Goal: Browse casually

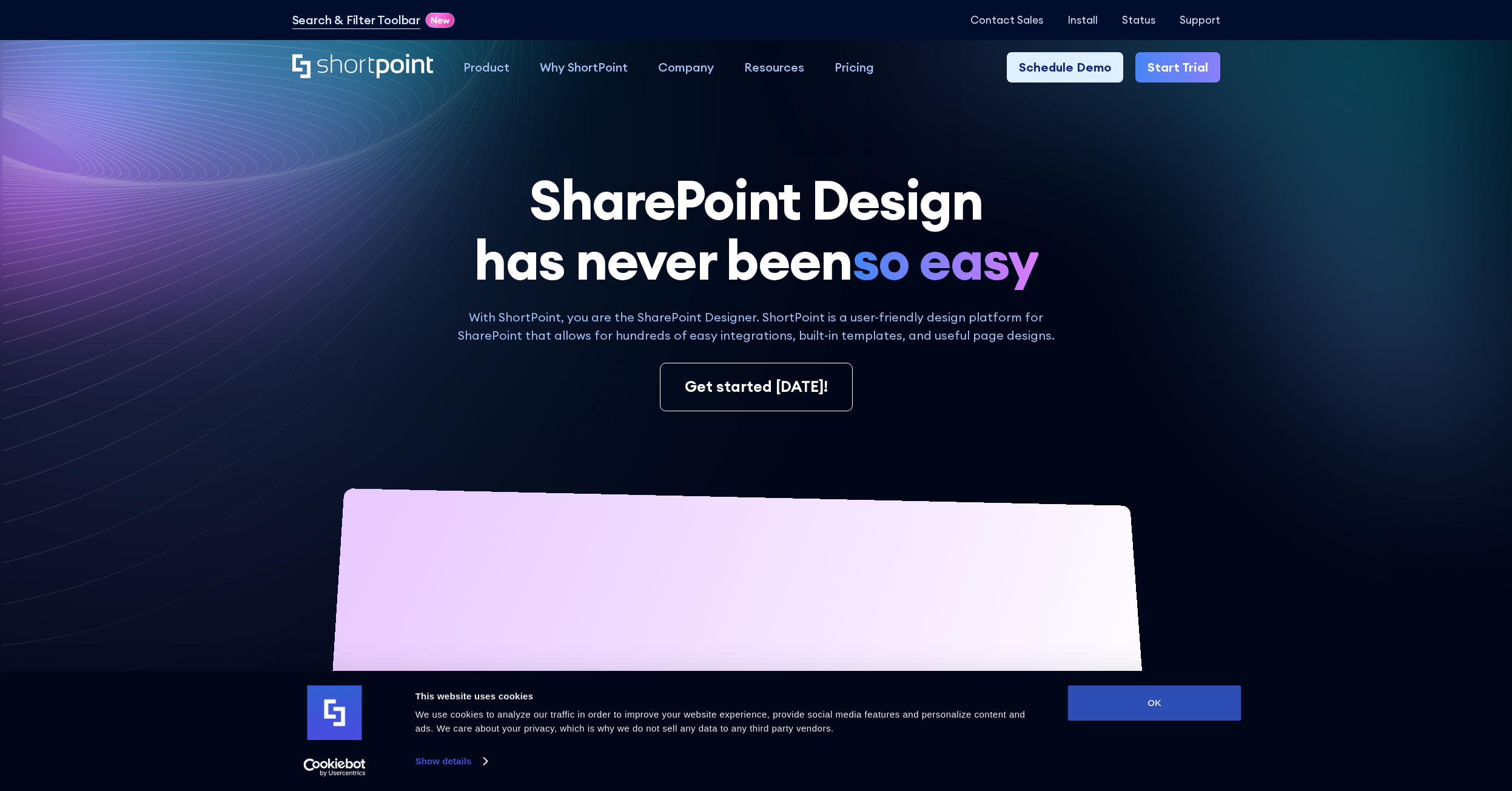
click at [1202, 709] on button "OK" at bounding box center [1154, 703] width 173 height 35
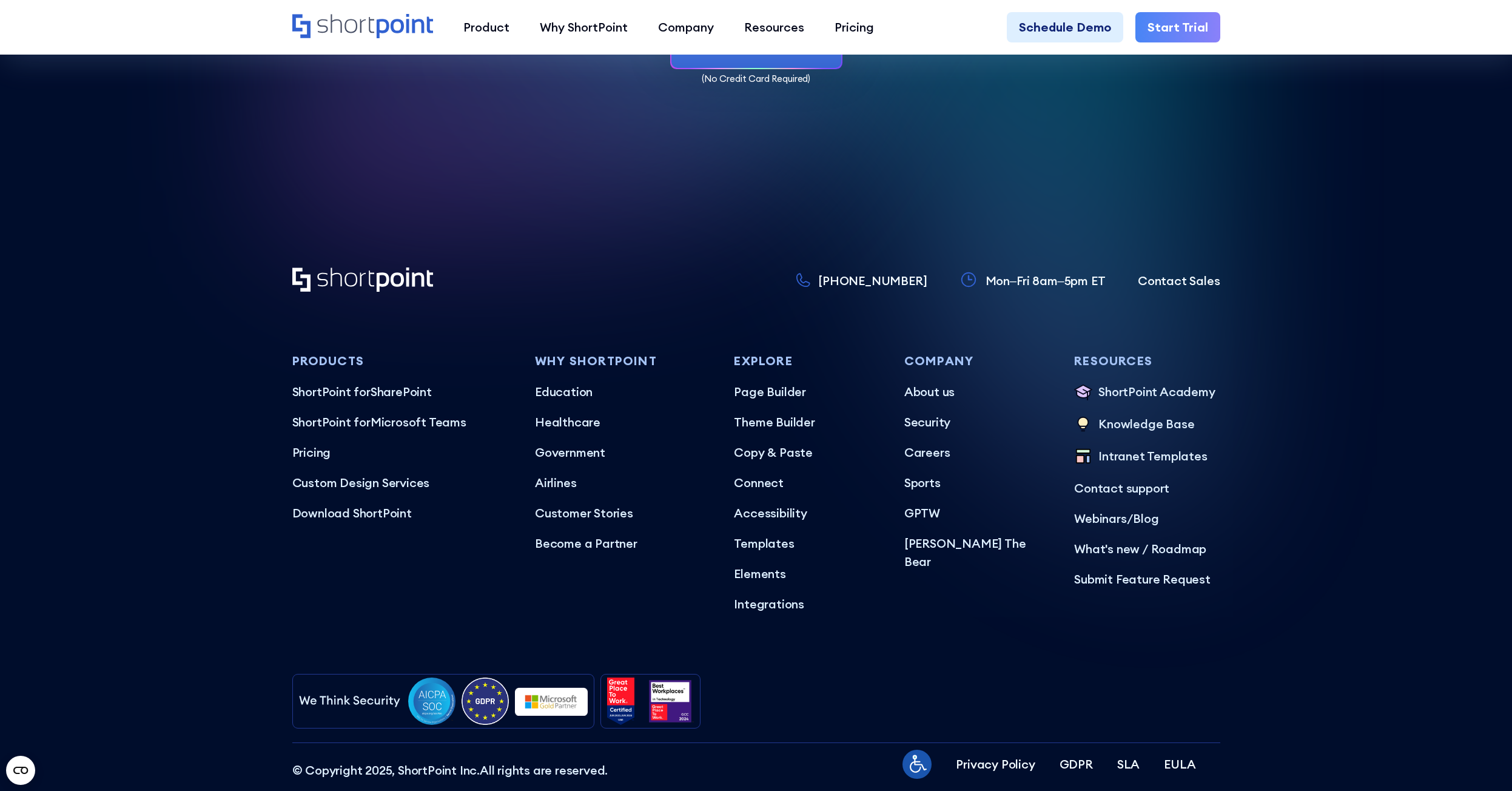
scroll to position [7451, 0]
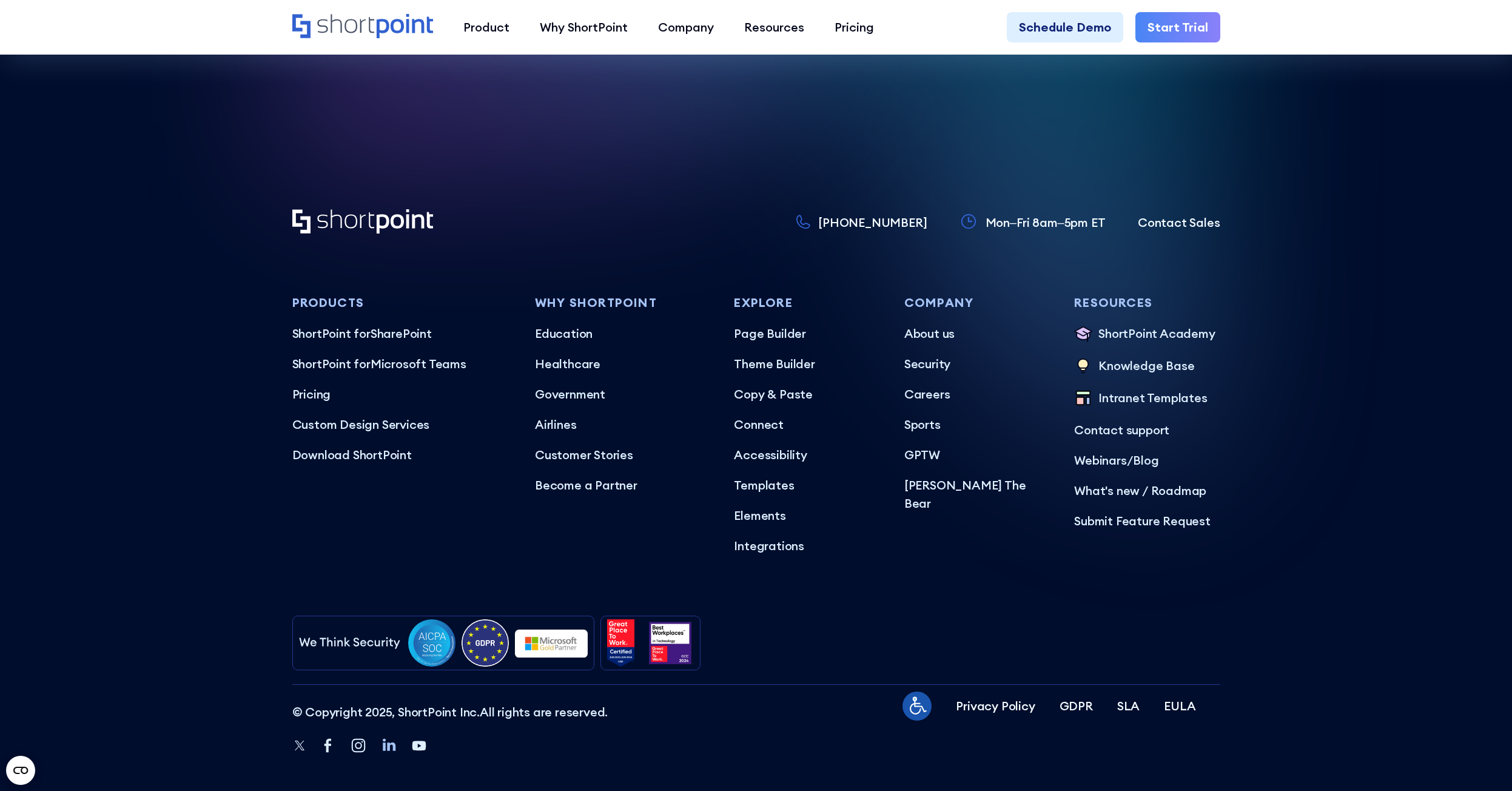
click at [382, 738] on icon "Linkedin" at bounding box center [388, 744] width 13 height 12
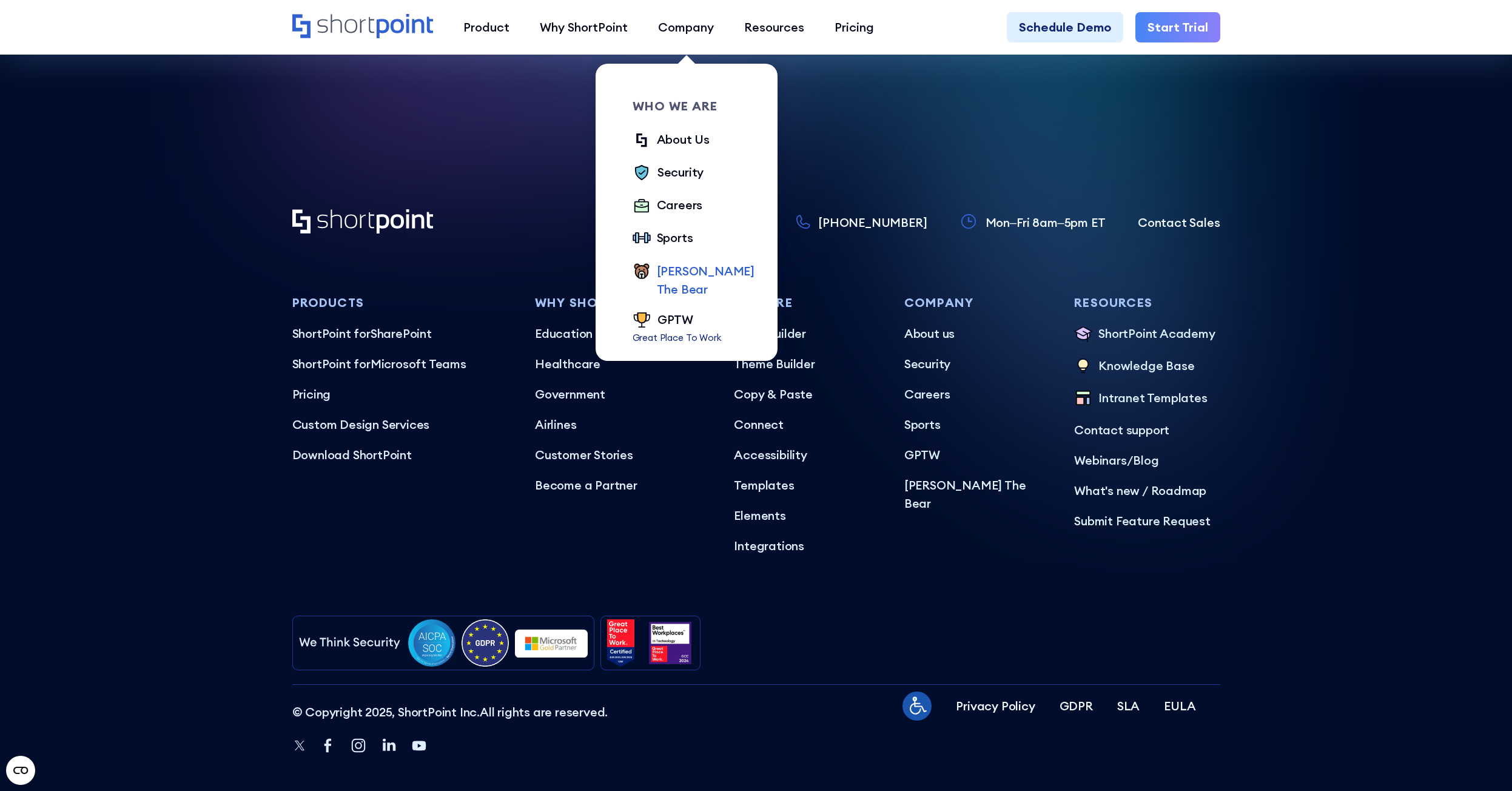
click at [690, 276] on div "[PERSON_NAME] The Bear" at bounding box center [705, 280] width 98 height 36
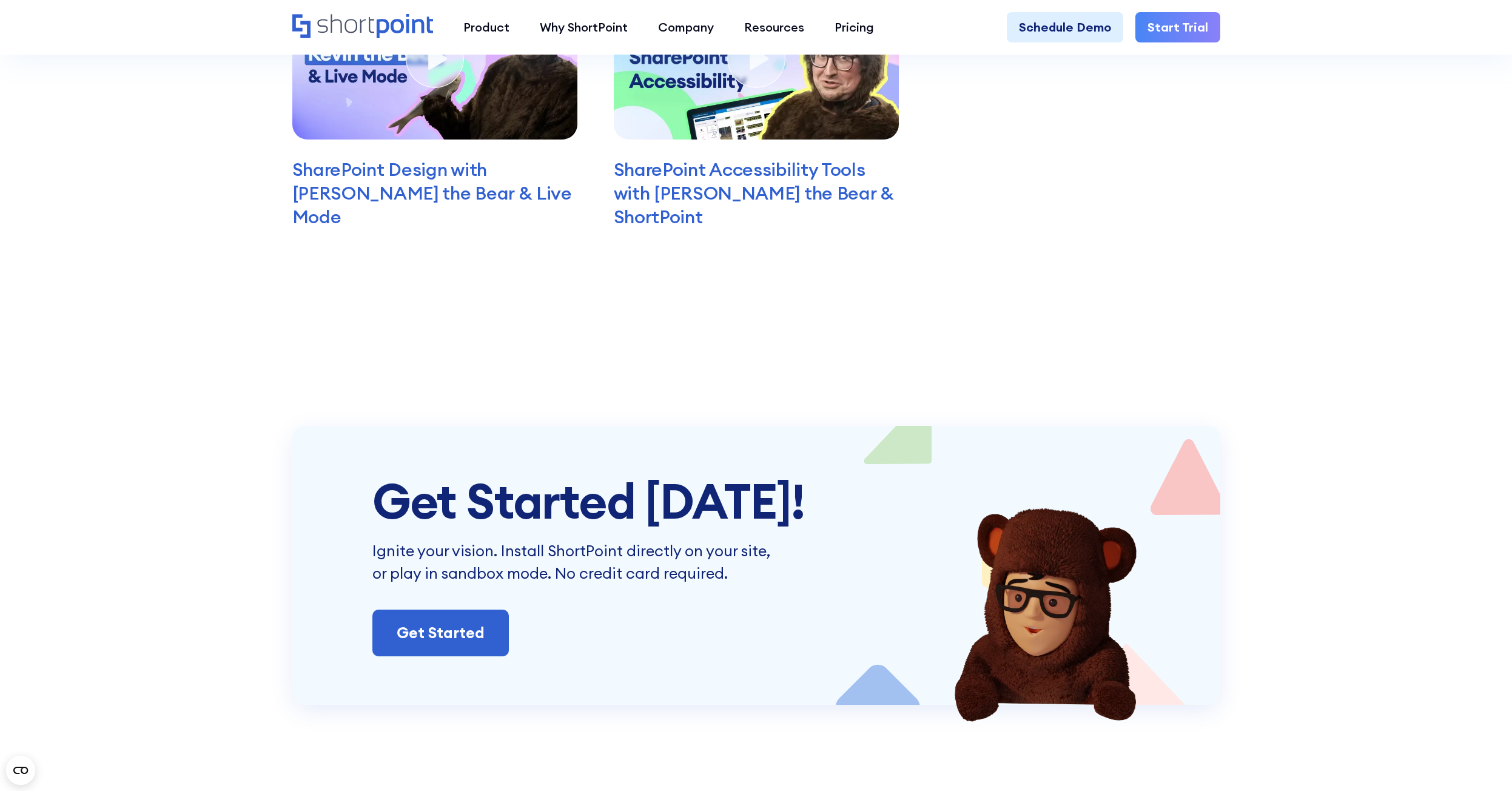
scroll to position [4397, 0]
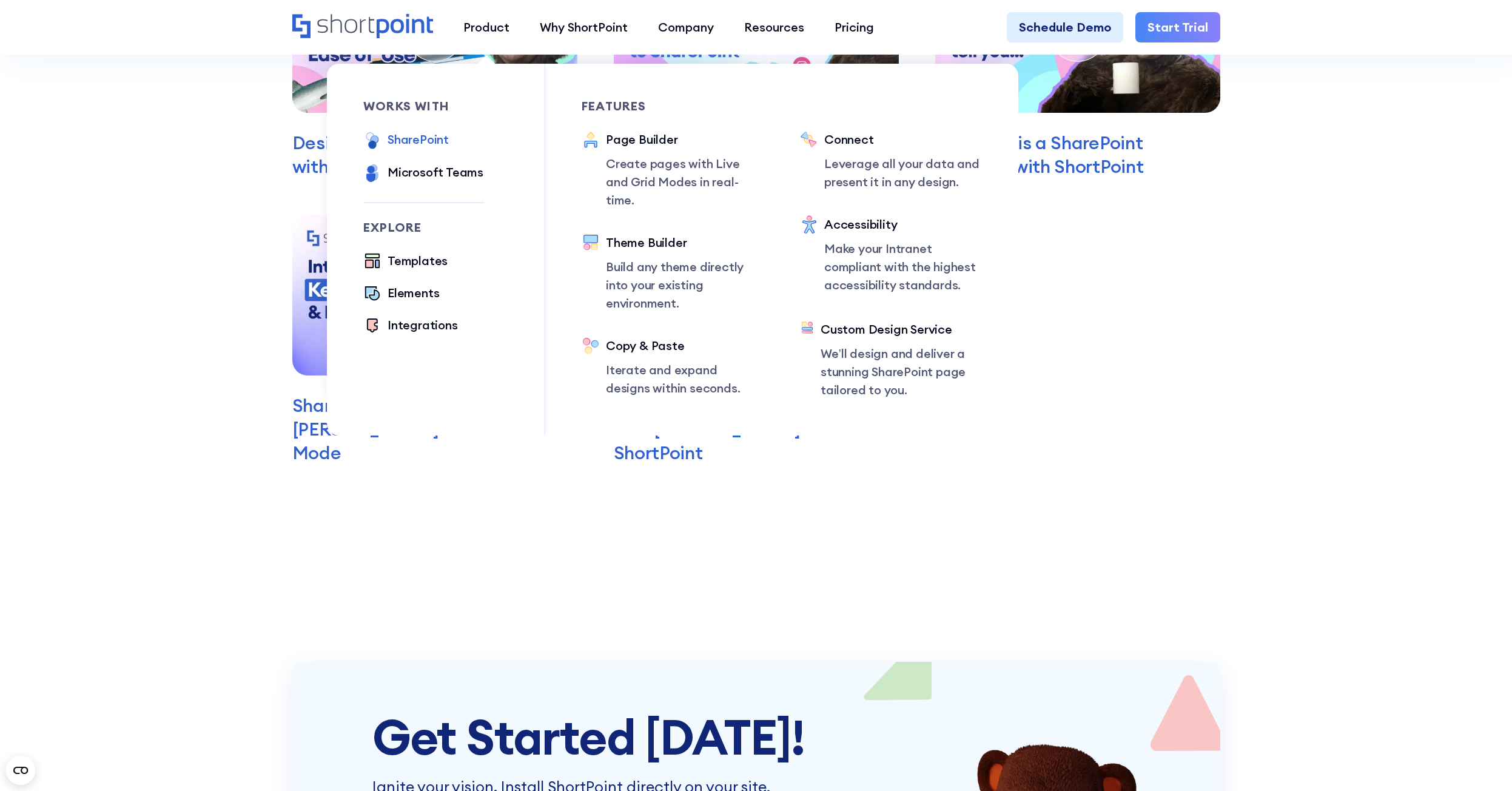
click at [409, 139] on div "SharePoint" at bounding box center [418, 139] width 61 height 18
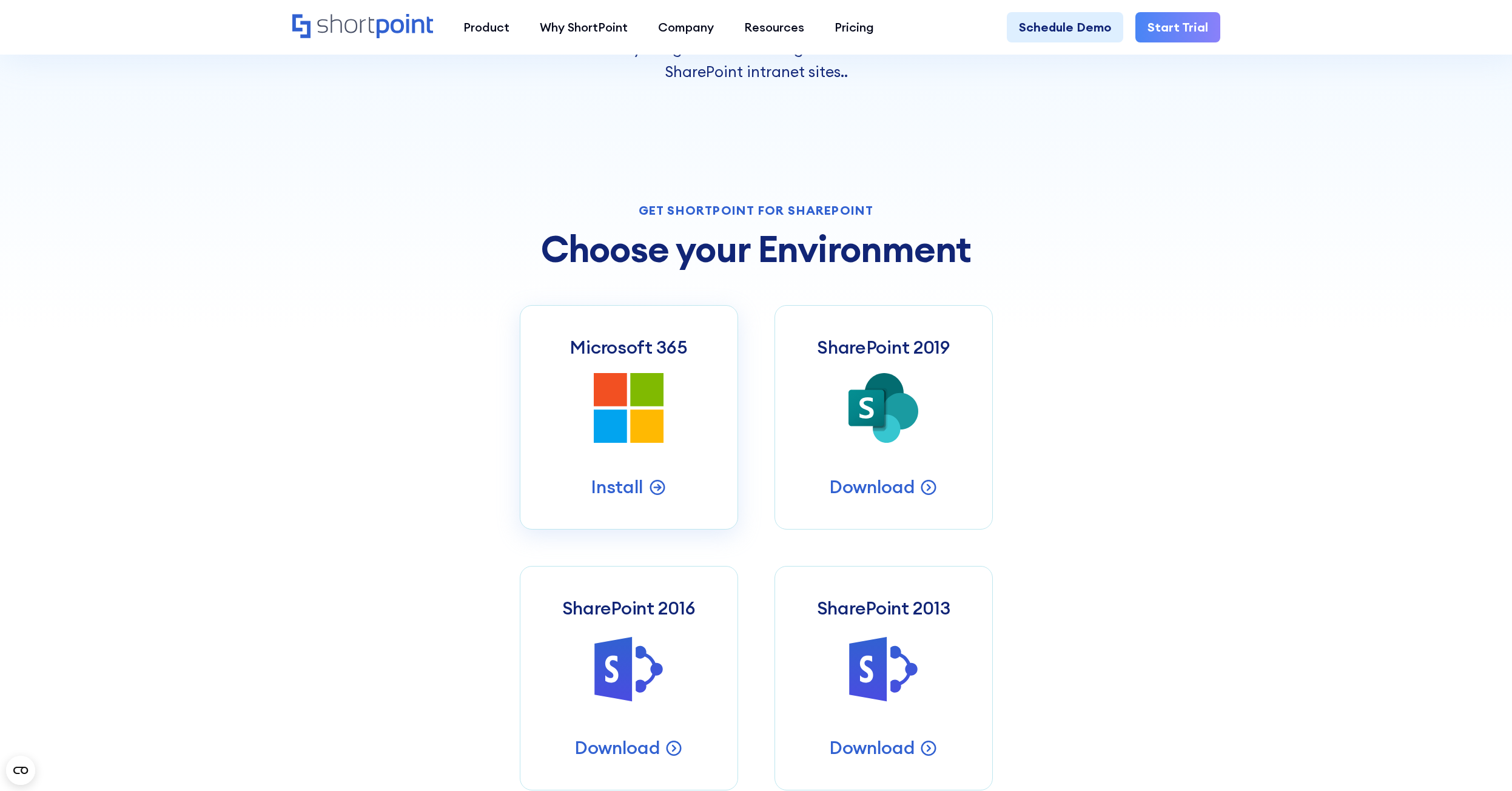
scroll to position [485, 0]
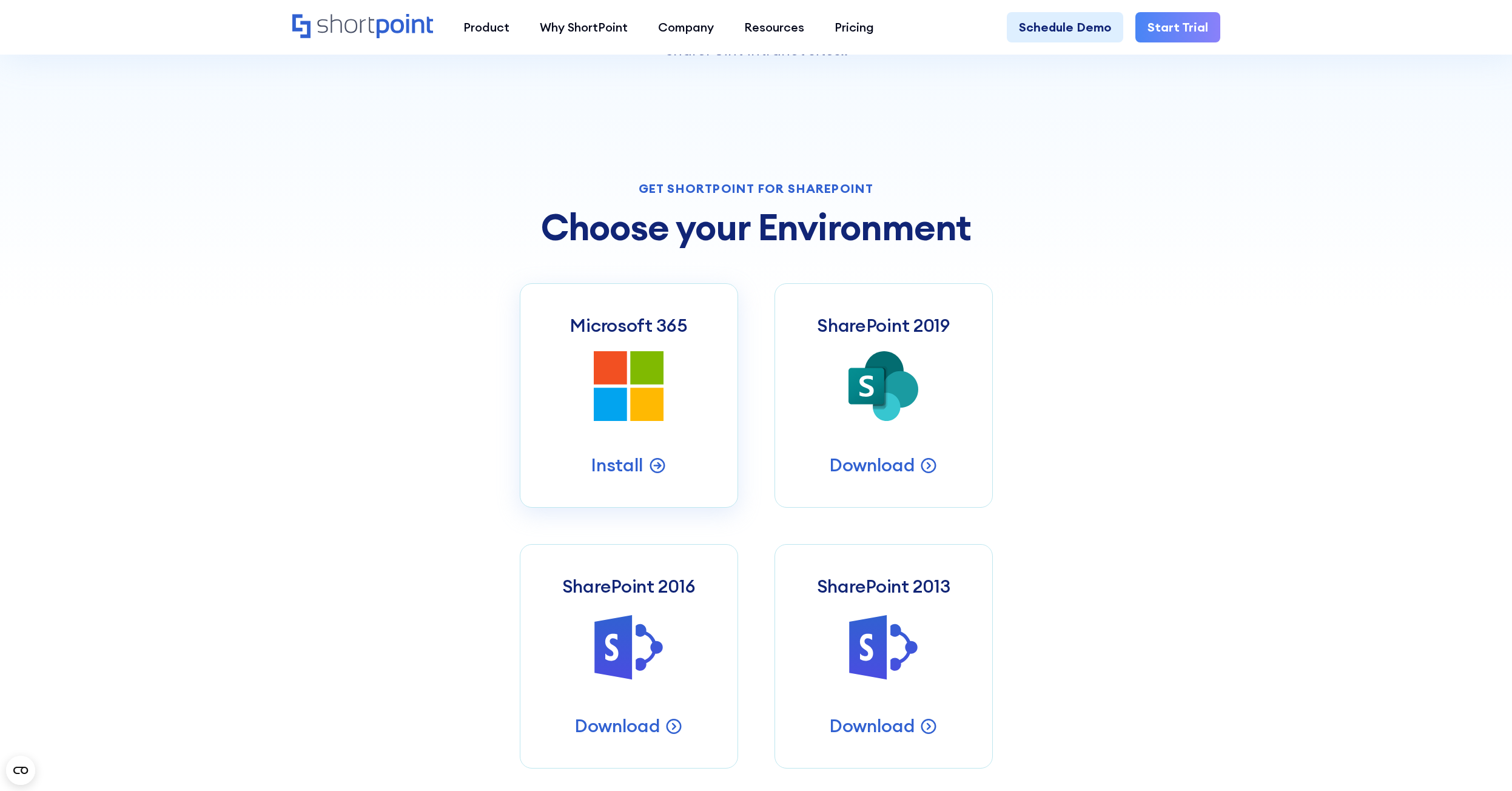
click at [660, 364] on icon at bounding box center [646, 368] width 33 height 33
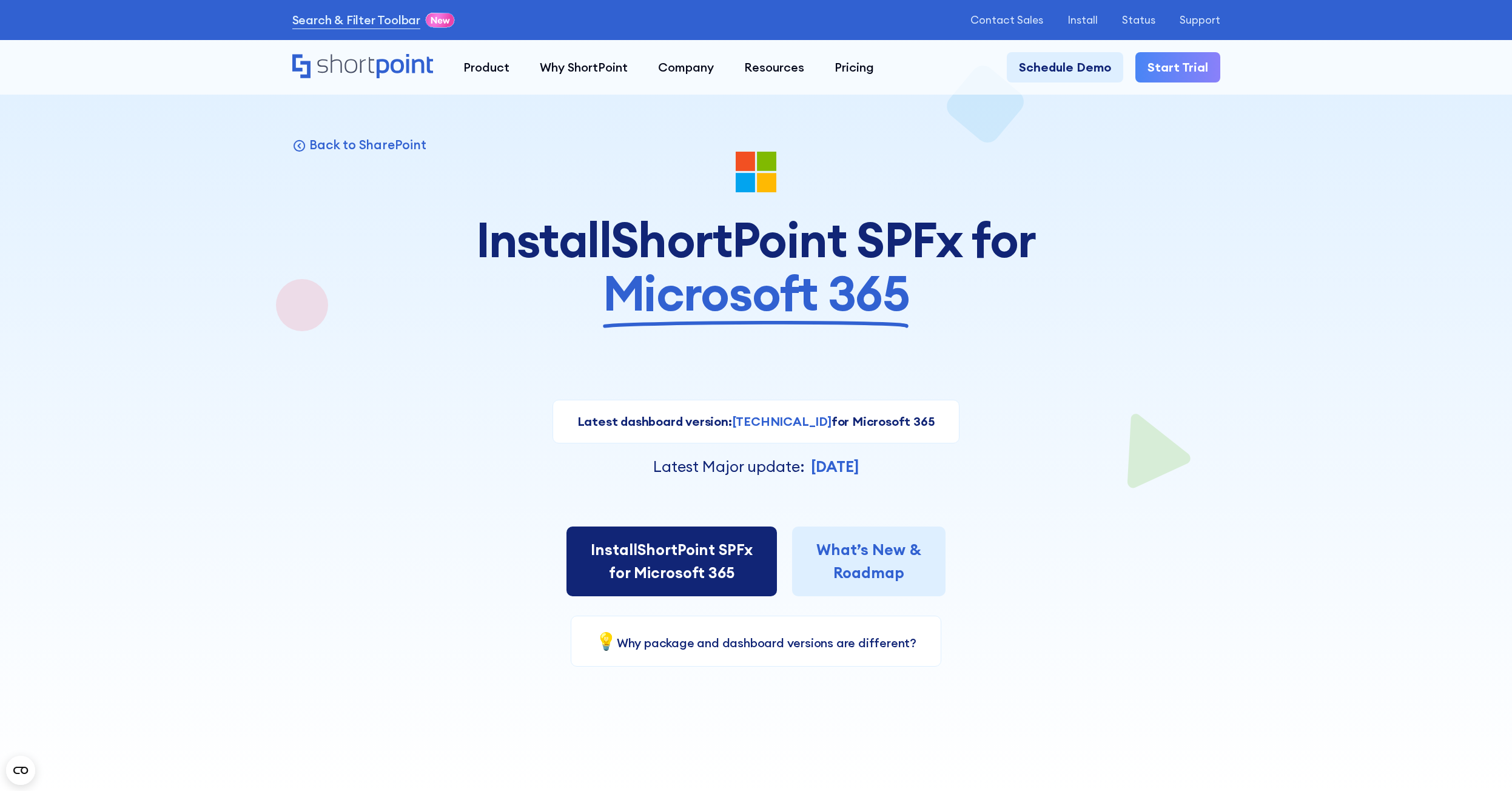
click at [692, 555] on link "Install ShortPoint SPFx for Microsoft 365" at bounding box center [672, 560] width 210 height 69
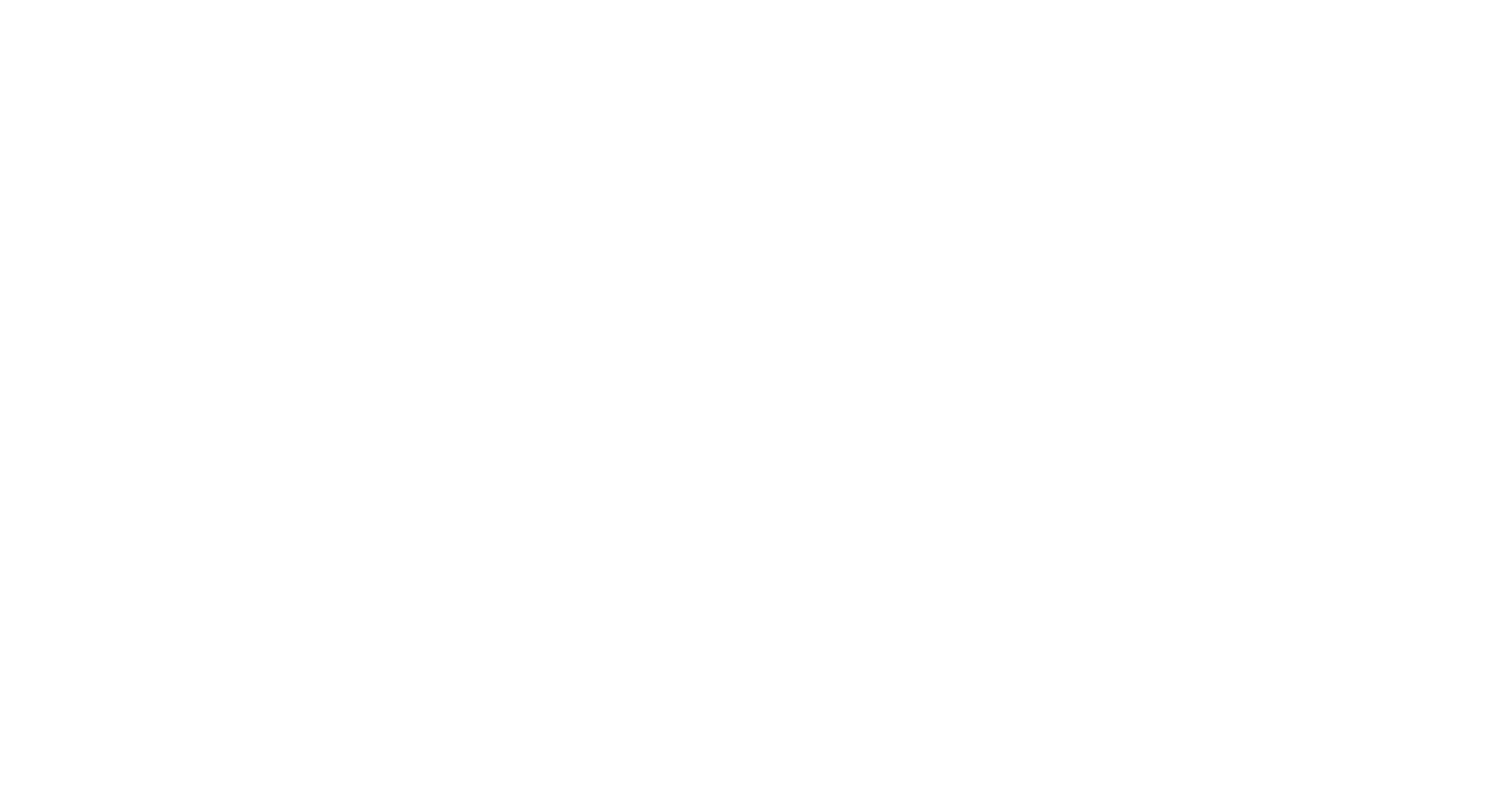
select select "Microsoft 365"
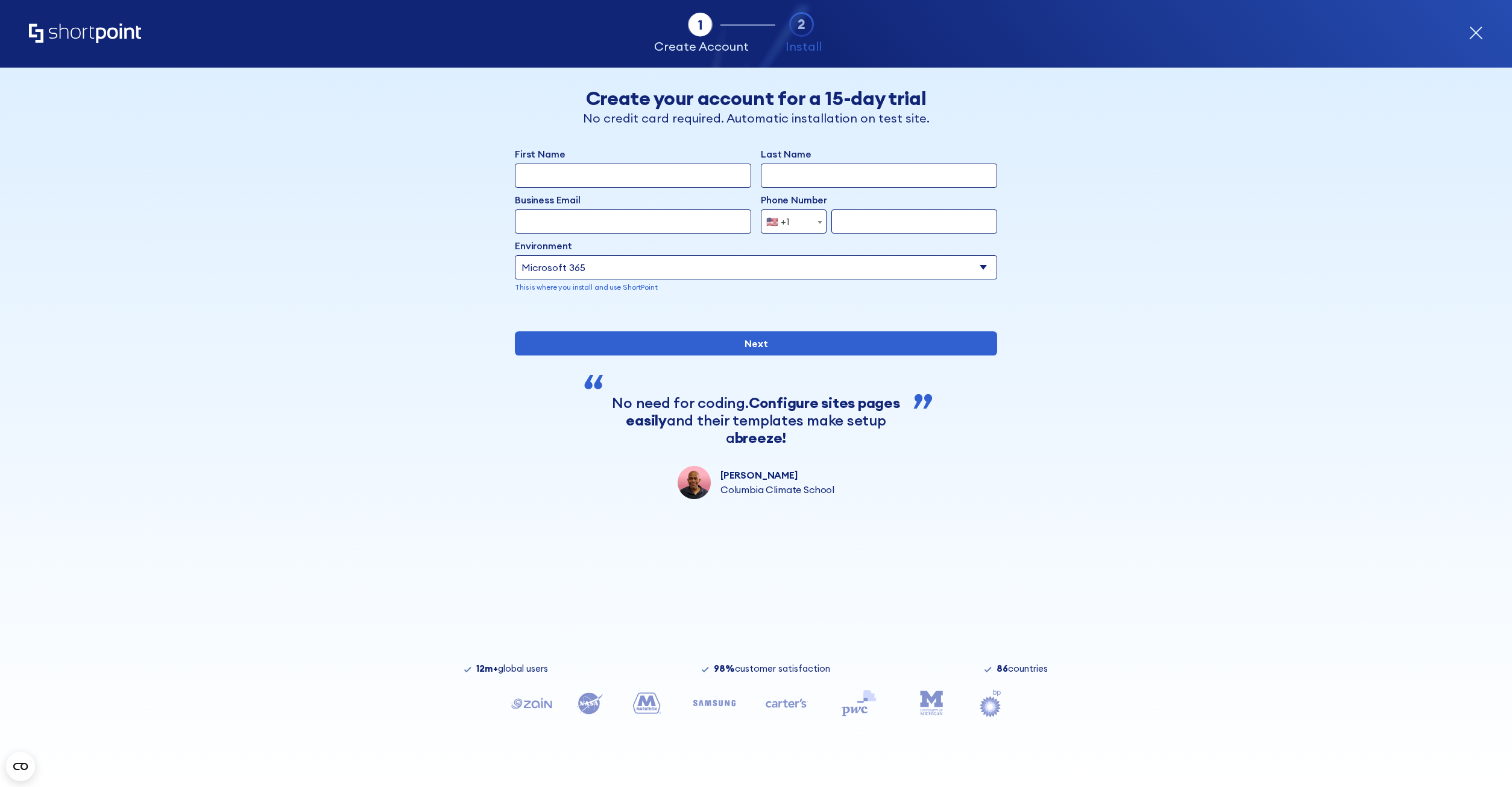
click at [1477, 36] on icon "form" at bounding box center [1476, 34] width 15 height 15
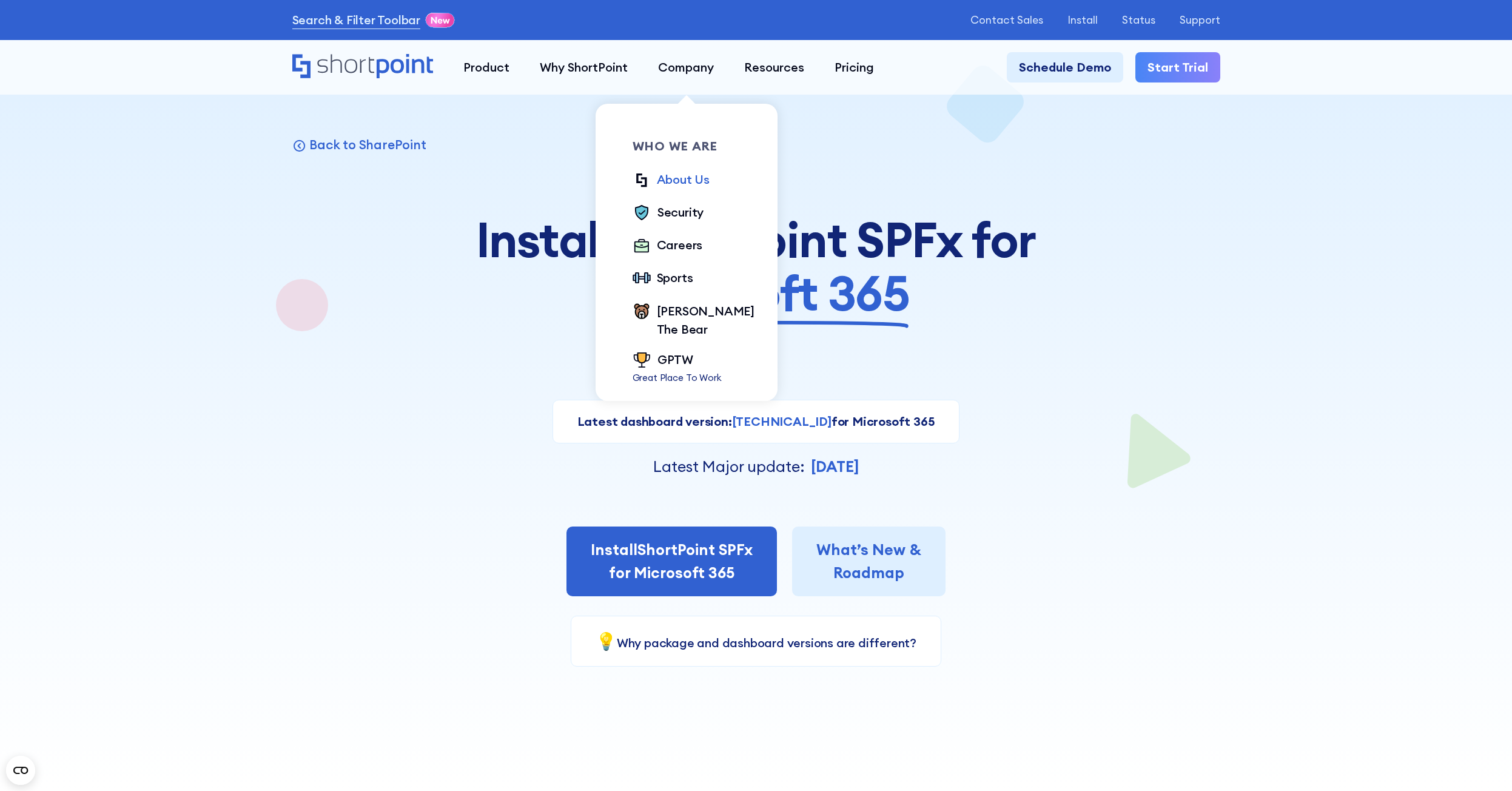
click at [688, 185] on div "About Us" at bounding box center [683, 179] width 53 height 18
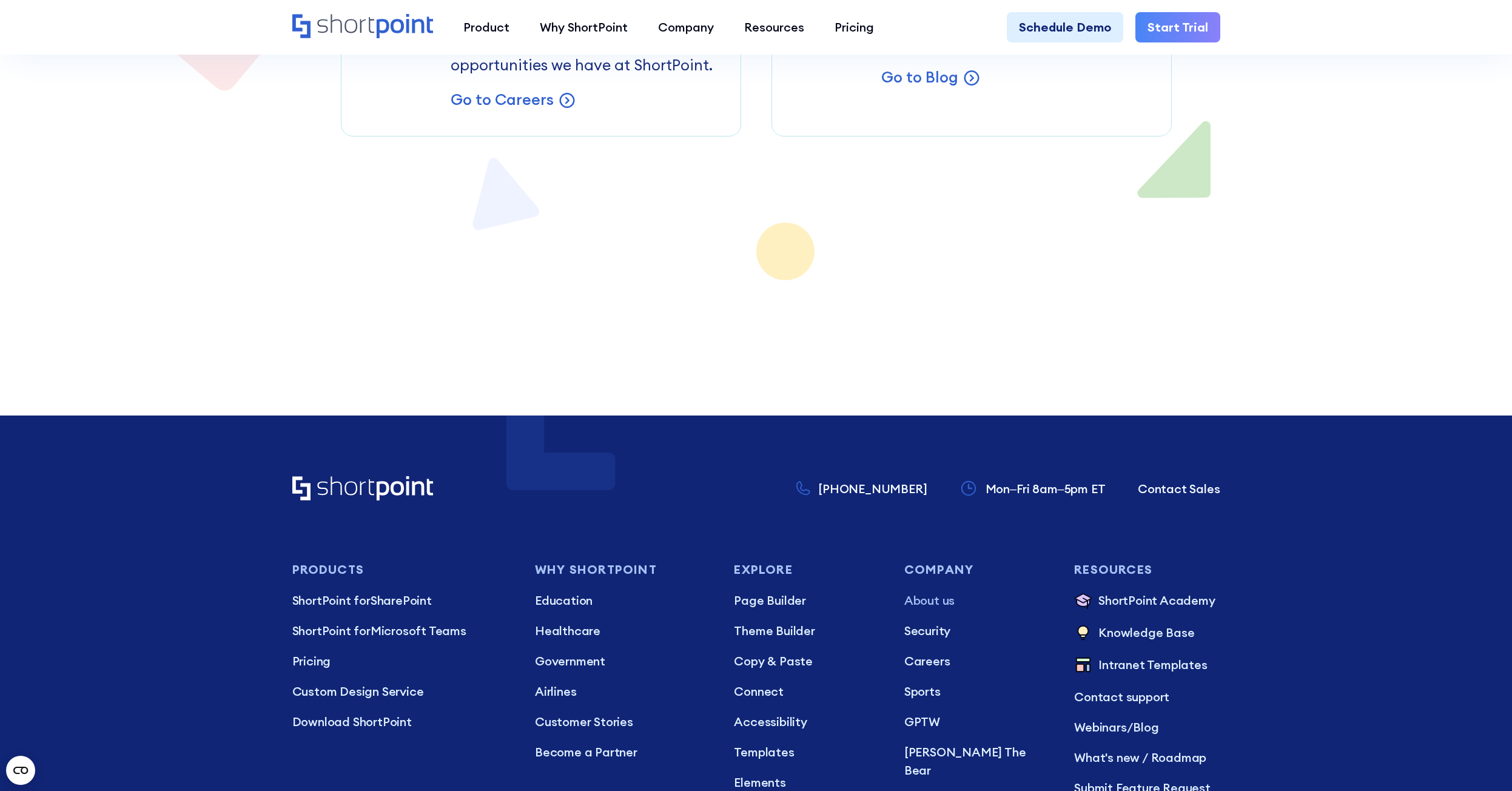
scroll to position [10662, 0]
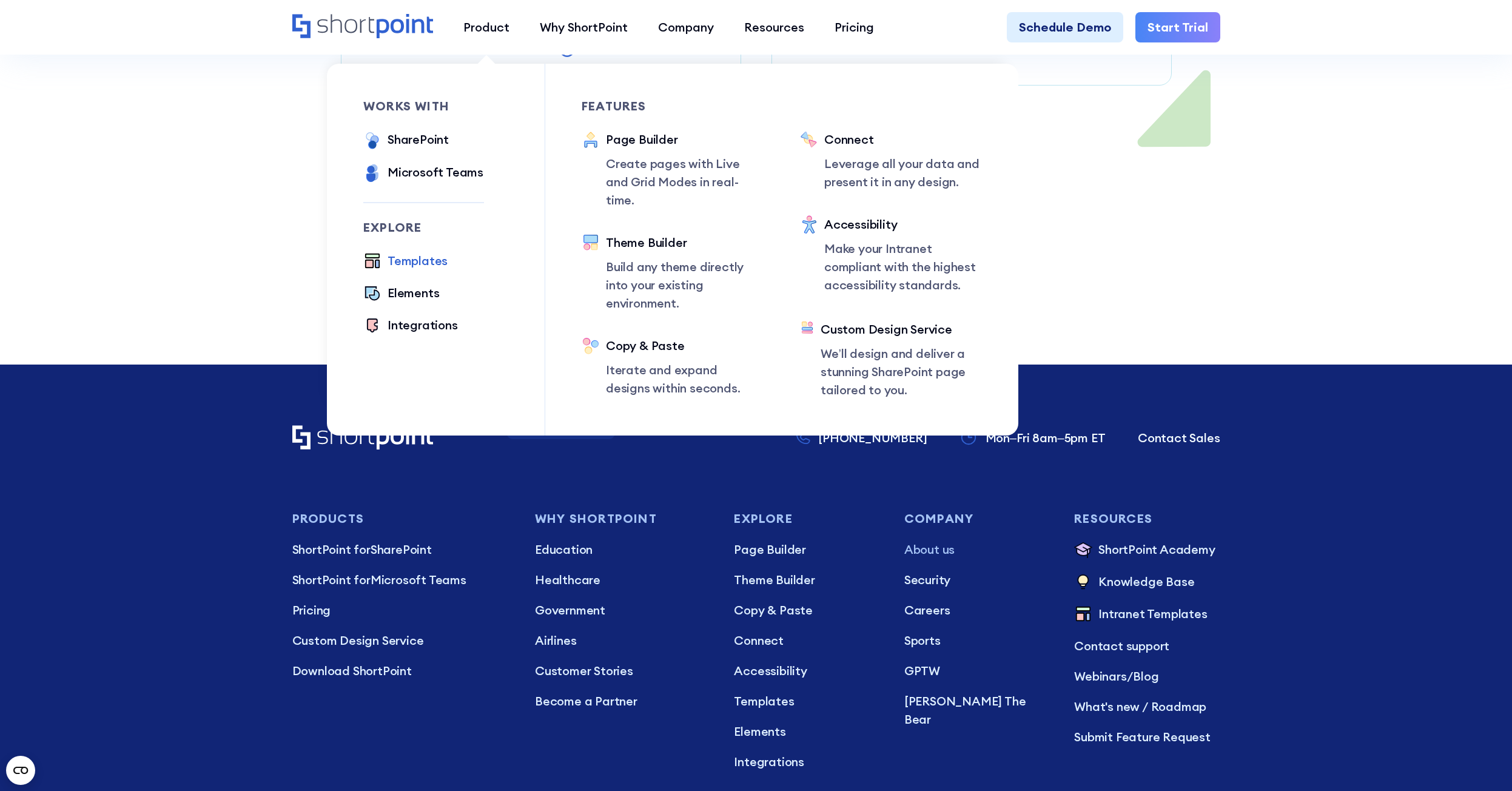
click at [419, 258] on div "Templates" at bounding box center [417, 260] width 60 height 18
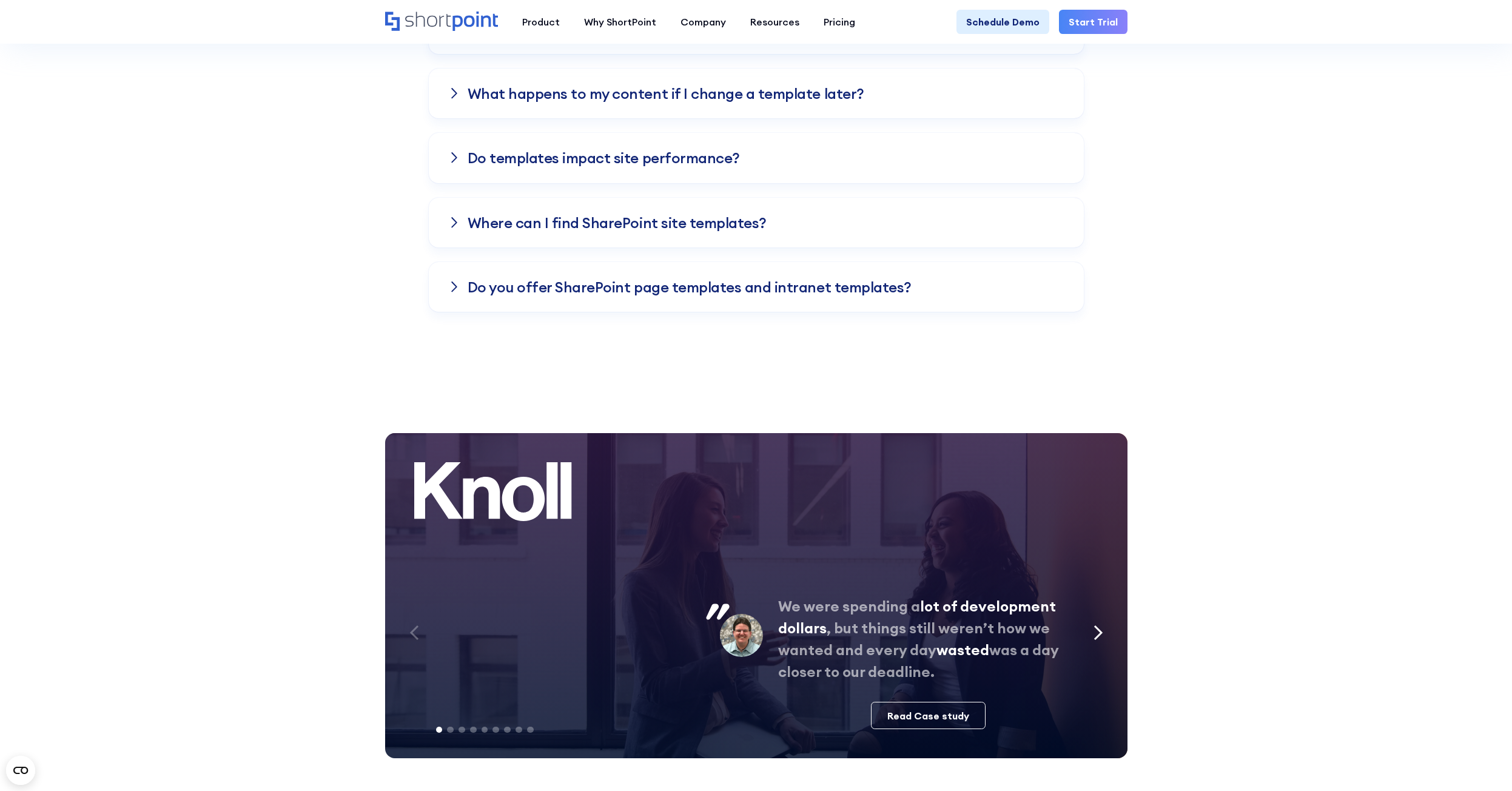
scroll to position [3335, 0]
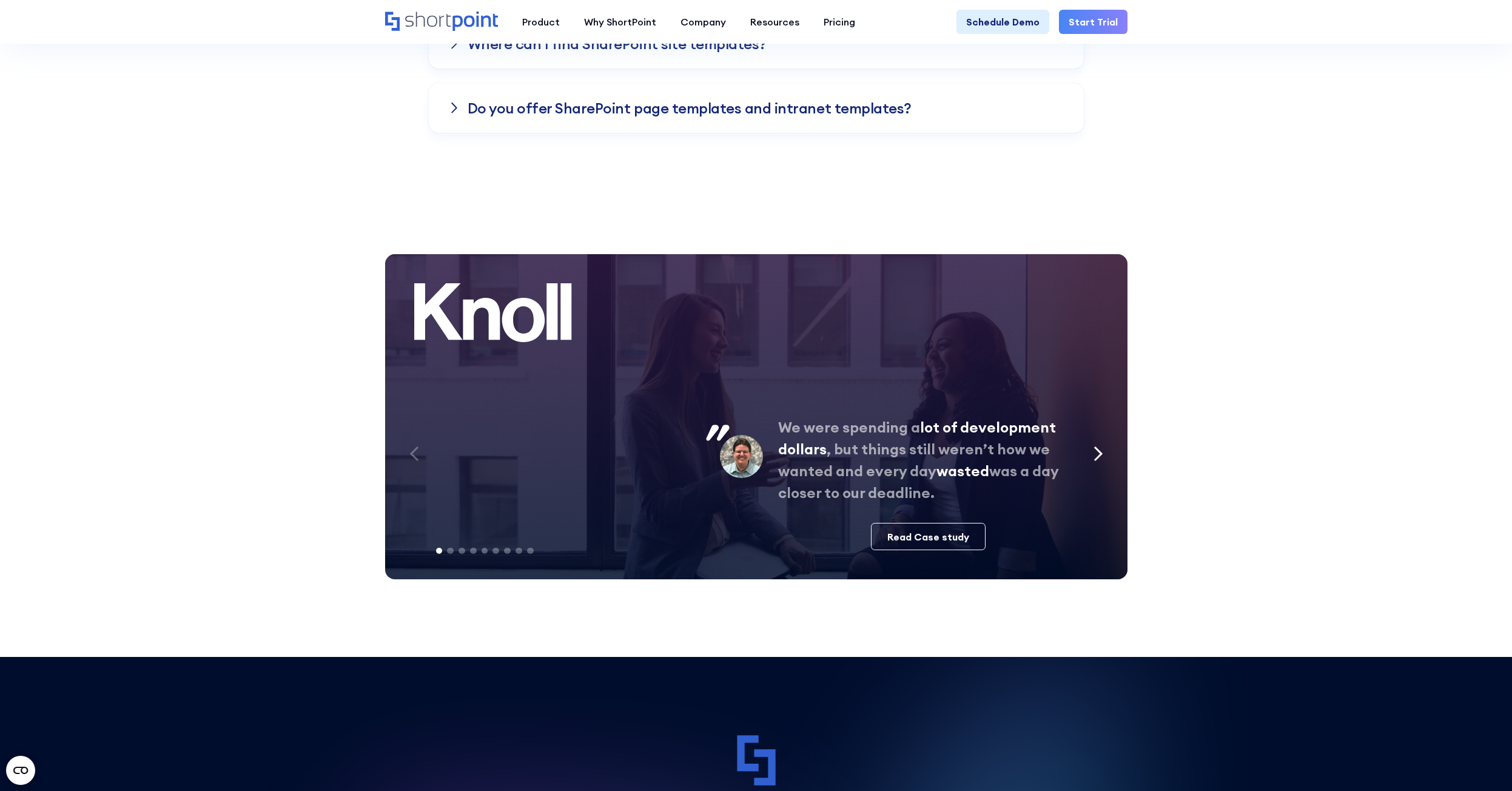
click at [1094, 446] on icon "Next slide" at bounding box center [1098, 453] width 9 height 16
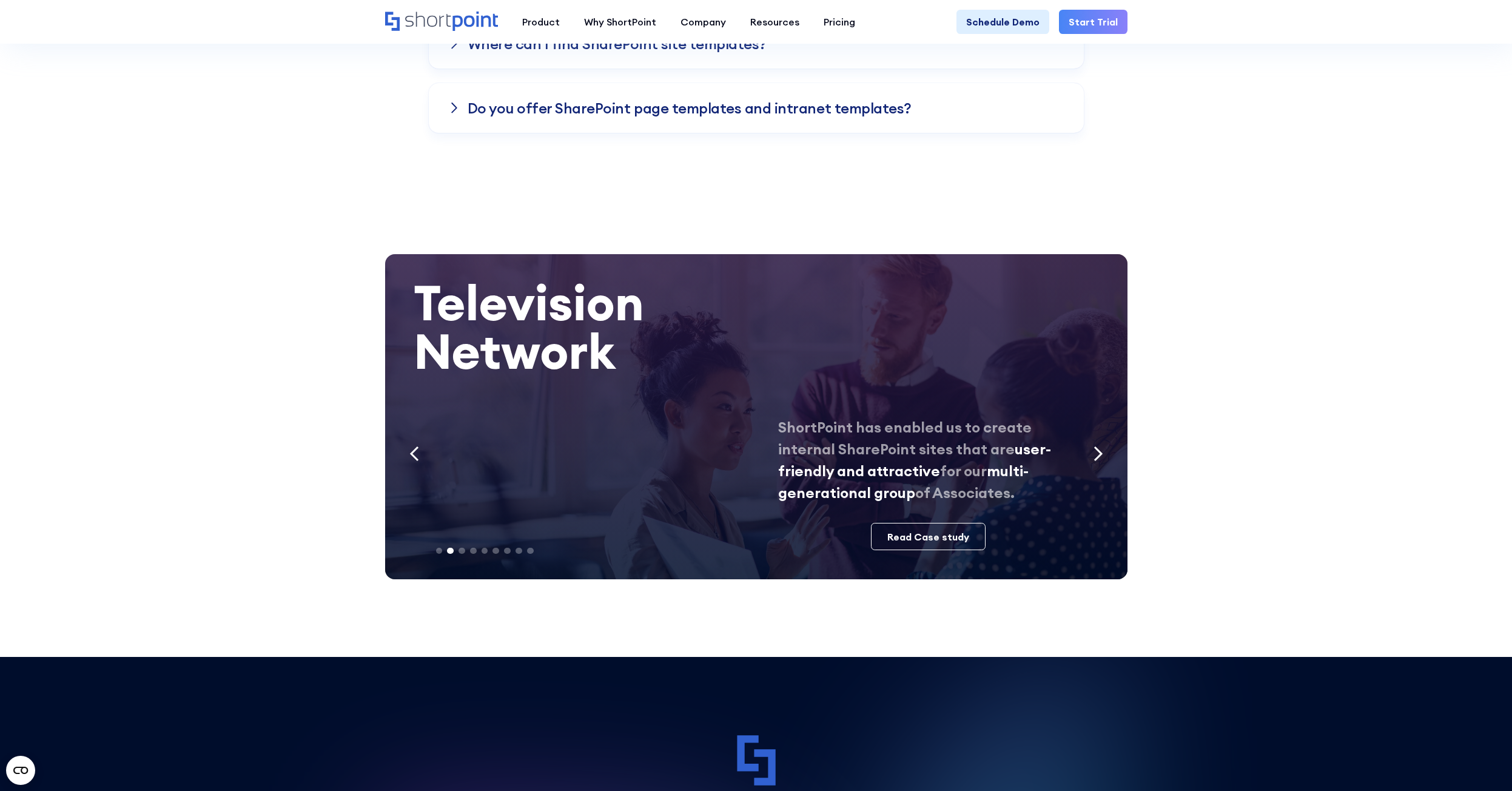
click at [1094, 446] on icon "Next slide" at bounding box center [1098, 453] width 9 height 16
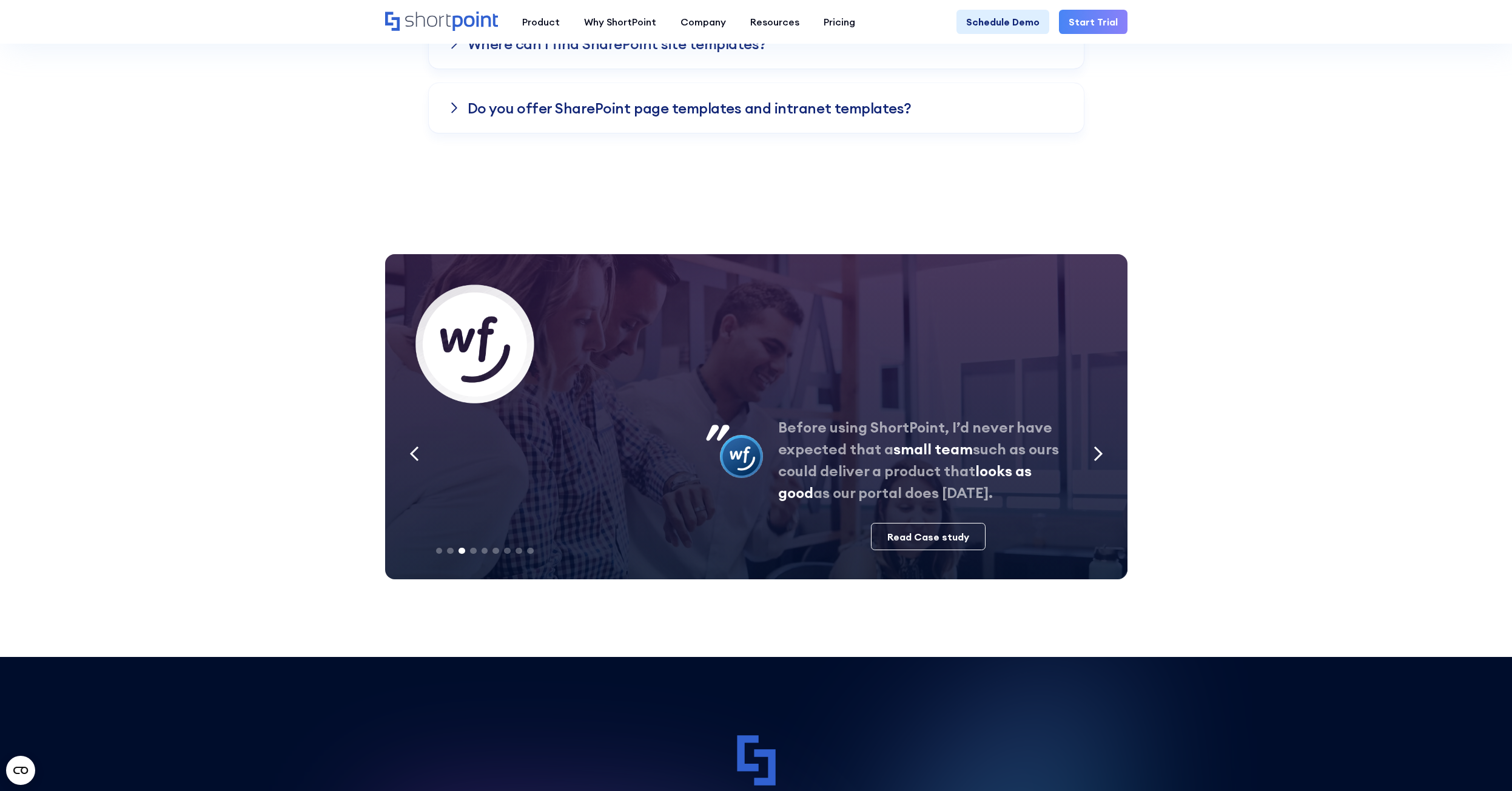
click at [1094, 446] on icon "Next slide" at bounding box center [1098, 453] width 9 height 16
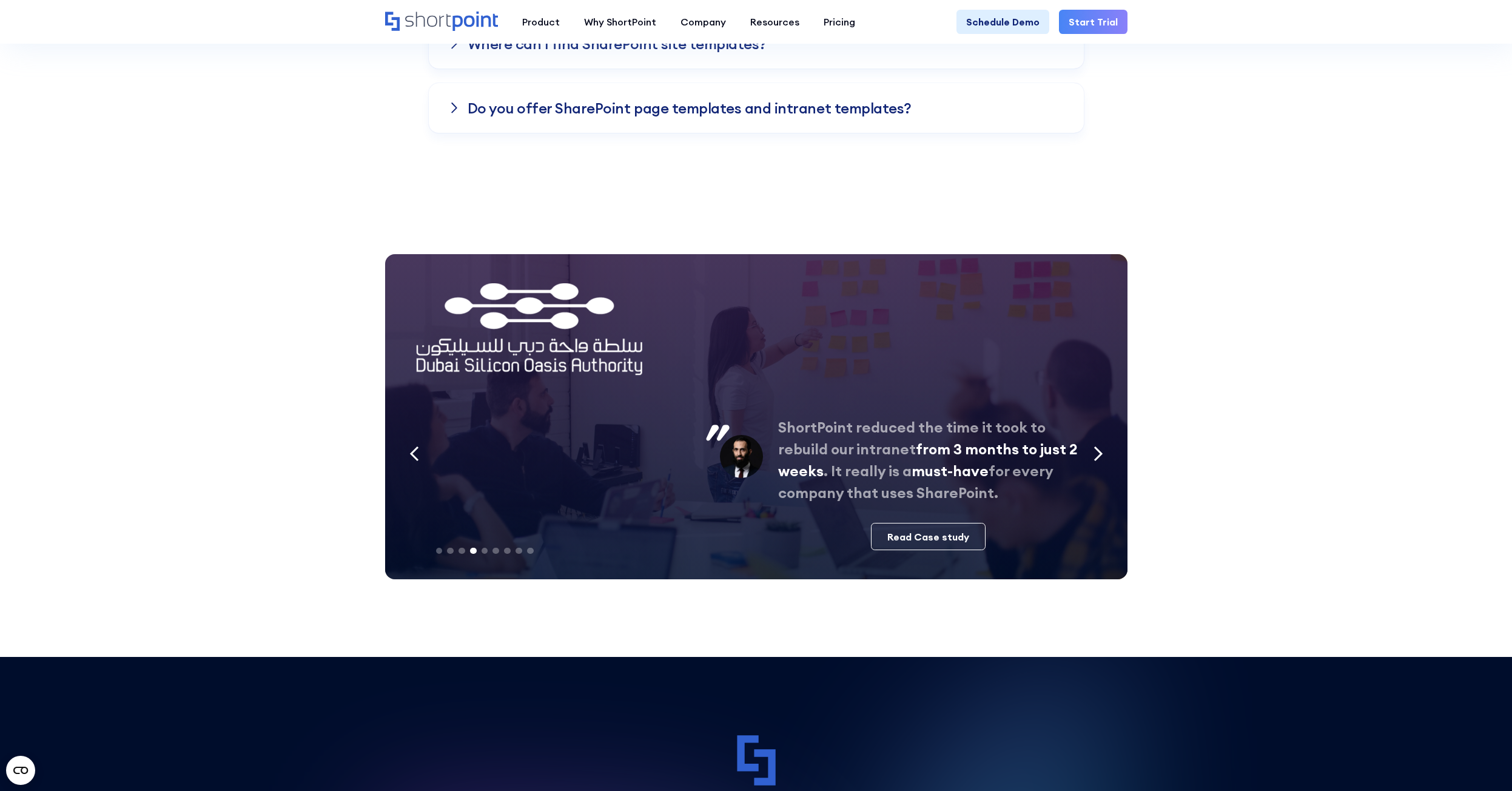
click at [1094, 446] on icon "Next slide" at bounding box center [1098, 453] width 9 height 16
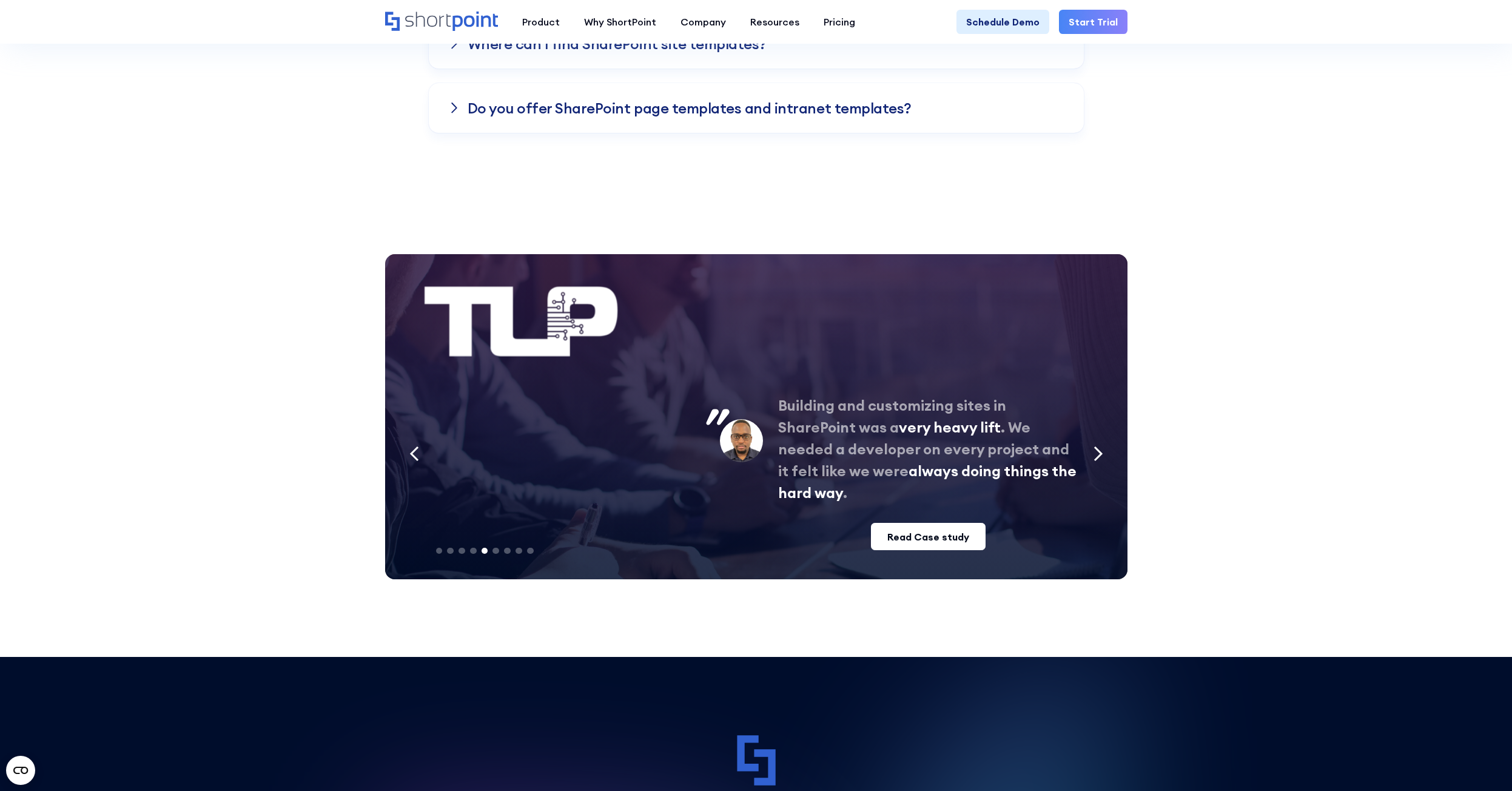
click at [946, 529] on div "Read Case study" at bounding box center [927, 537] width 82 height 15
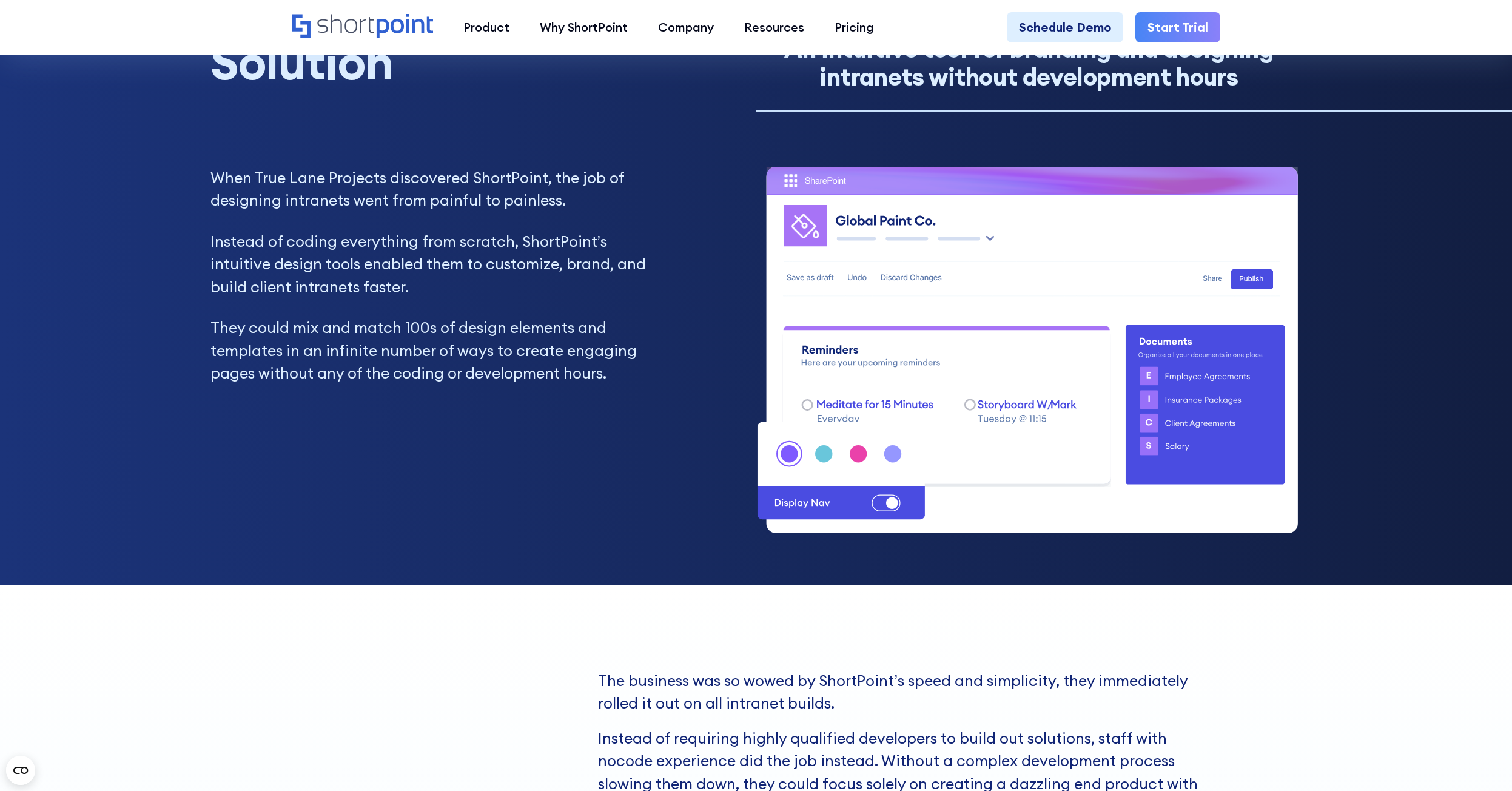
scroll to position [2607, 0]
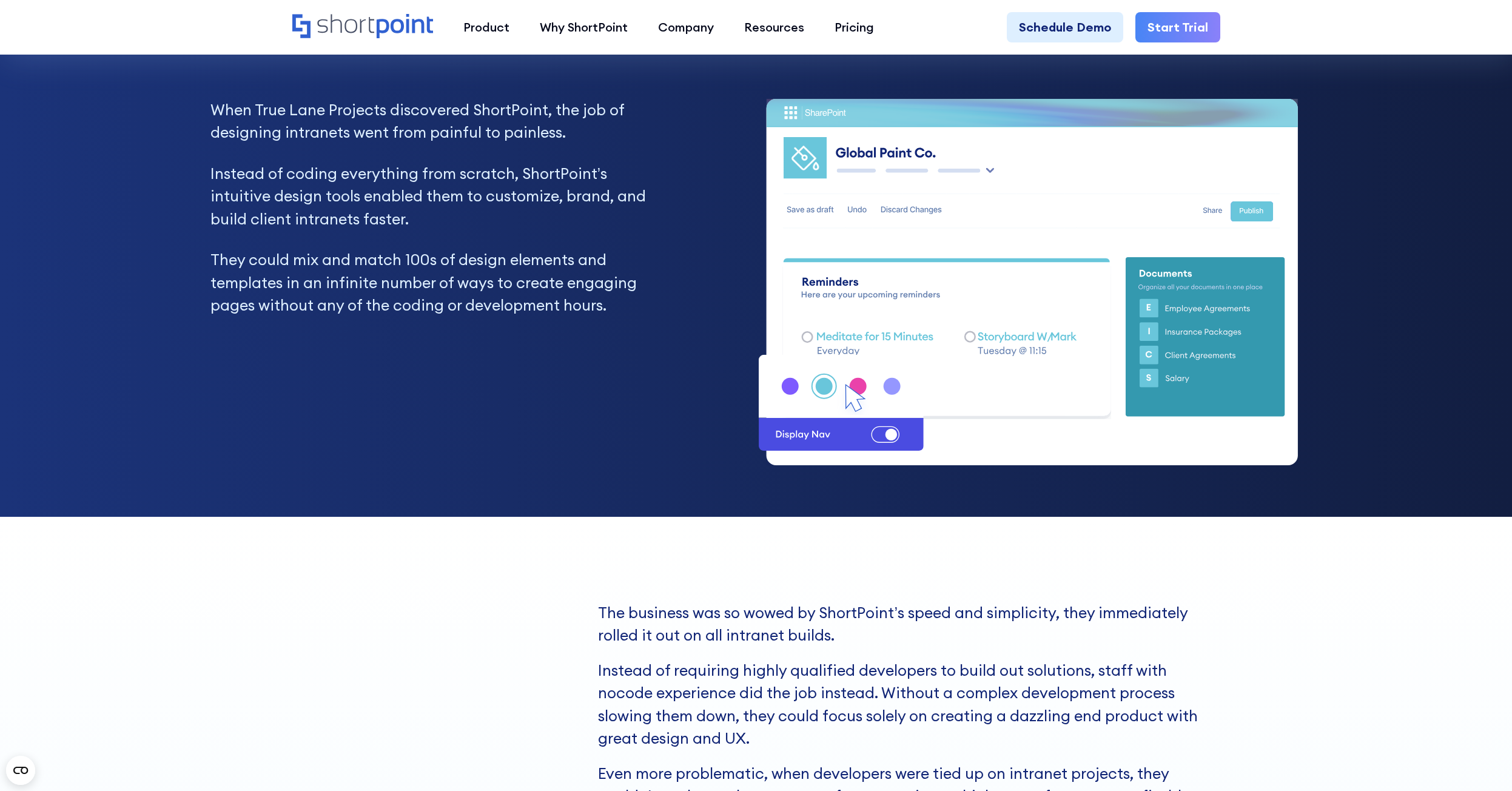
click at [402, 34] on icon "Home" at bounding box center [363, 26] width 142 height 24
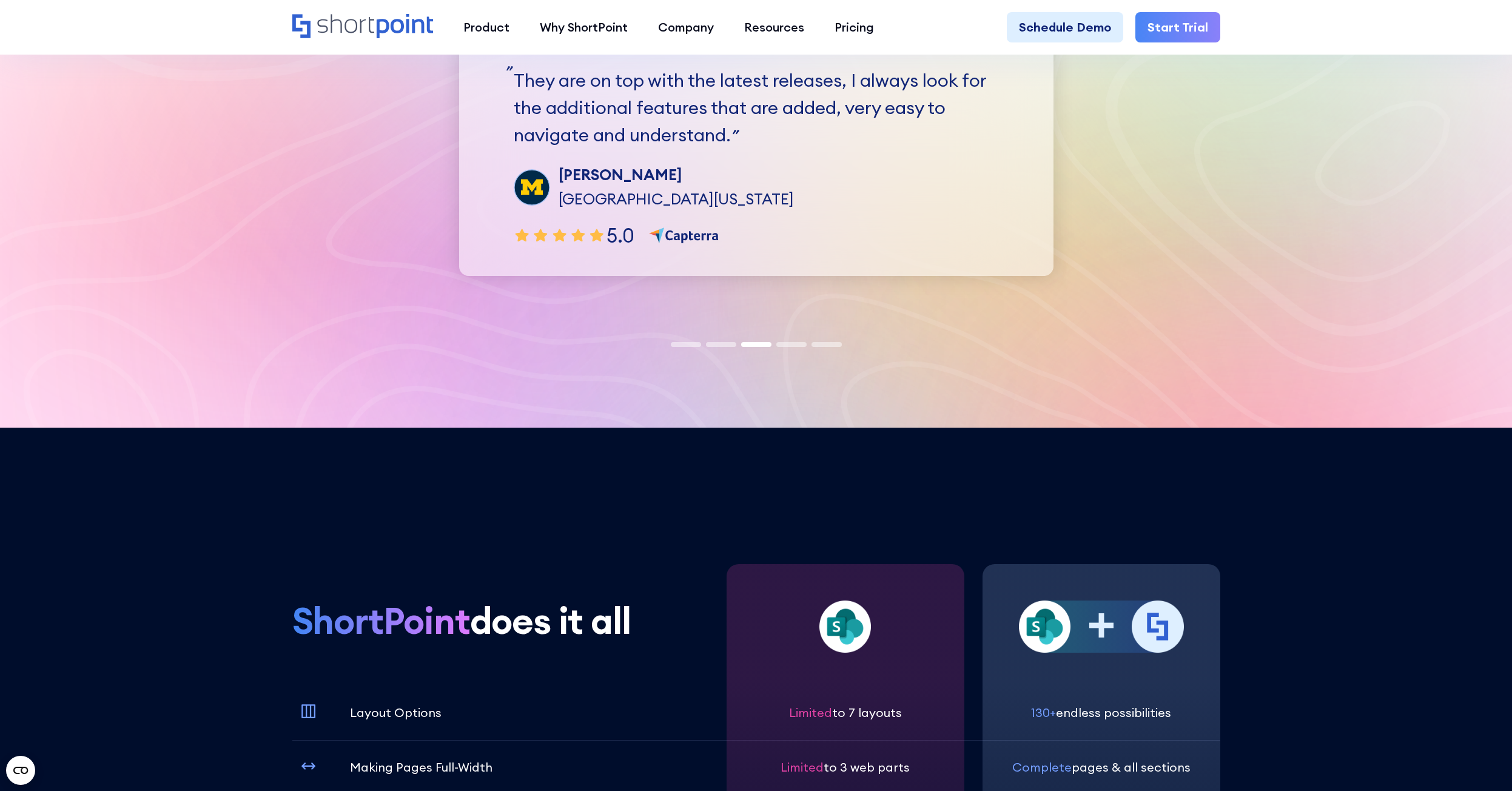
scroll to position [4184, 0]
